Goal: Transaction & Acquisition: Purchase product/service

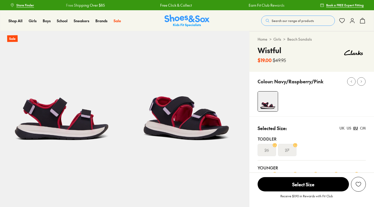
select select "*"
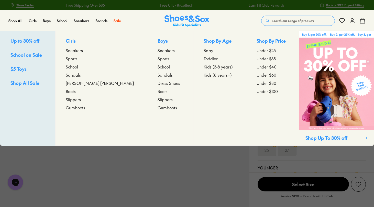
click at [81, 76] on span "Sandals" at bounding box center [73, 75] width 15 height 6
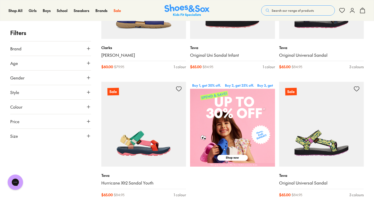
click at [88, 60] on button "Age" at bounding box center [50, 63] width 81 height 14
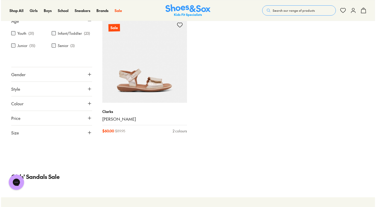
scroll to position [723, 0]
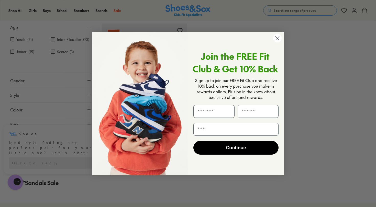
click at [278, 37] on circle "Close dialog" at bounding box center [277, 38] width 8 height 8
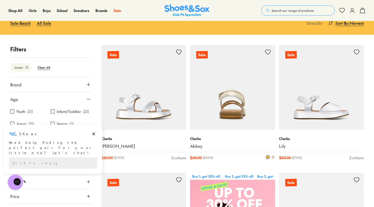
scroll to position [67, 0]
